Goal: Task Accomplishment & Management: Manage account settings

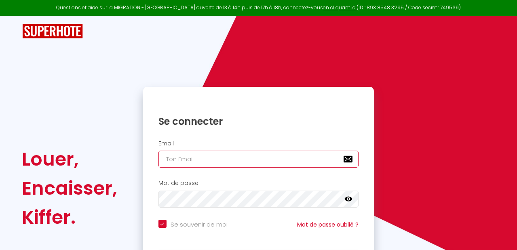
click at [195, 160] on input "email" at bounding box center [259, 159] width 201 height 17
type input "l"
checkbox input "true"
type input "[EMAIL_ADDRESS][DOMAIN_NAME]"
checkbox input "true"
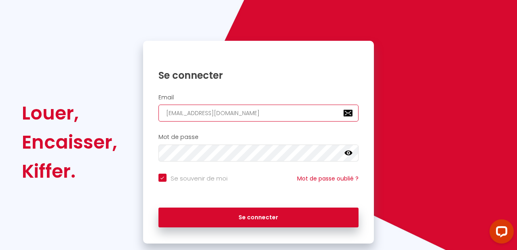
scroll to position [44, 0]
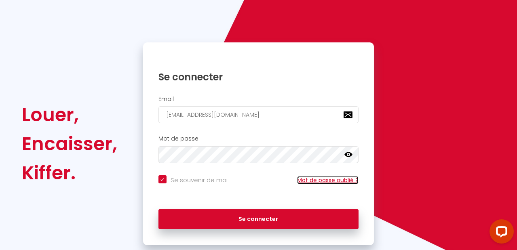
click at [332, 181] on link "Mot de passe oublié ?" at bounding box center [327, 180] width 61 height 8
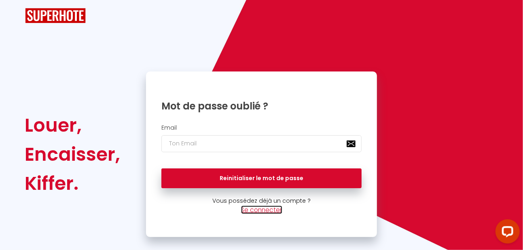
click at [264, 212] on link "Se connecter" at bounding box center [261, 210] width 41 height 8
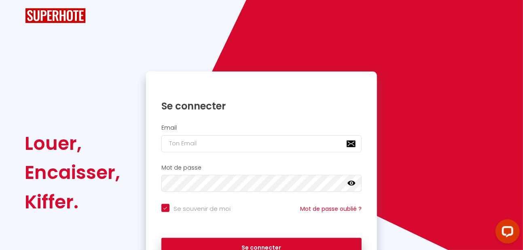
checkbox input "true"
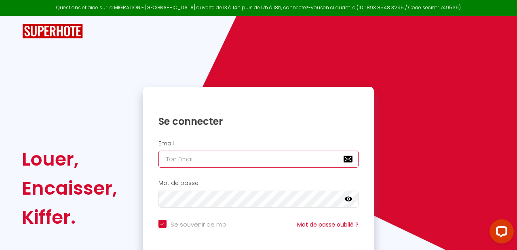
click at [199, 160] on input "email" at bounding box center [259, 159] width 201 height 17
type input "[EMAIL_ADDRESS][DOMAIN_NAME]"
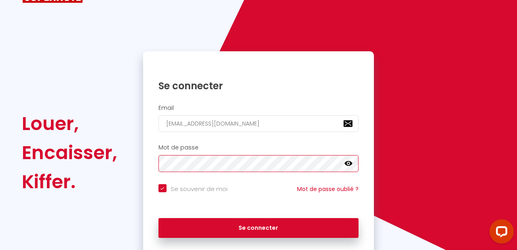
scroll to position [37, 0]
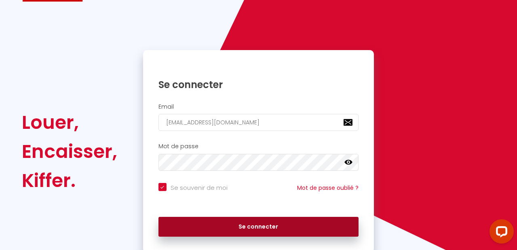
click at [268, 224] on button "Se connecter" at bounding box center [259, 227] width 201 height 20
click at [235, 229] on button "Se connecter" at bounding box center [259, 227] width 201 height 20
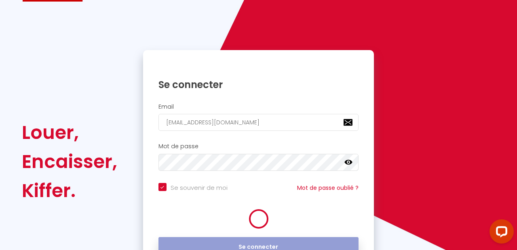
checkbox input "true"
